Goal: Task Accomplishment & Management: Manage account settings

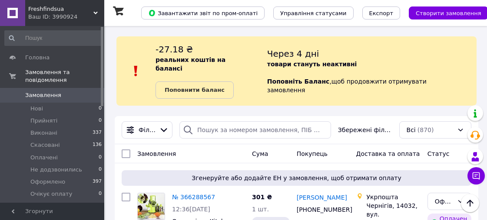
scroll to position [868, 0]
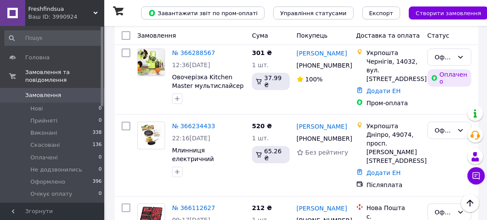
scroll to position [96, 0]
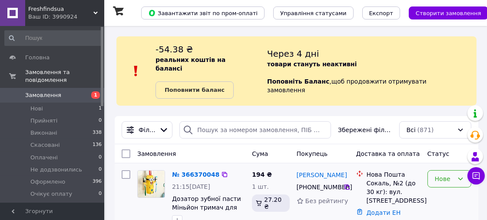
click at [442, 174] on div "Нове" at bounding box center [443, 179] width 19 height 10
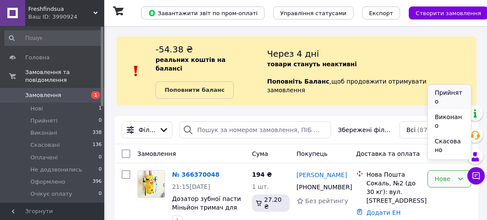
click at [444, 93] on li "Прийнято" at bounding box center [449, 97] width 43 height 24
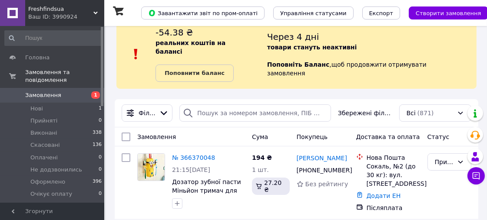
scroll to position [36, 0]
